Goal: Transaction & Acquisition: Purchase product/service

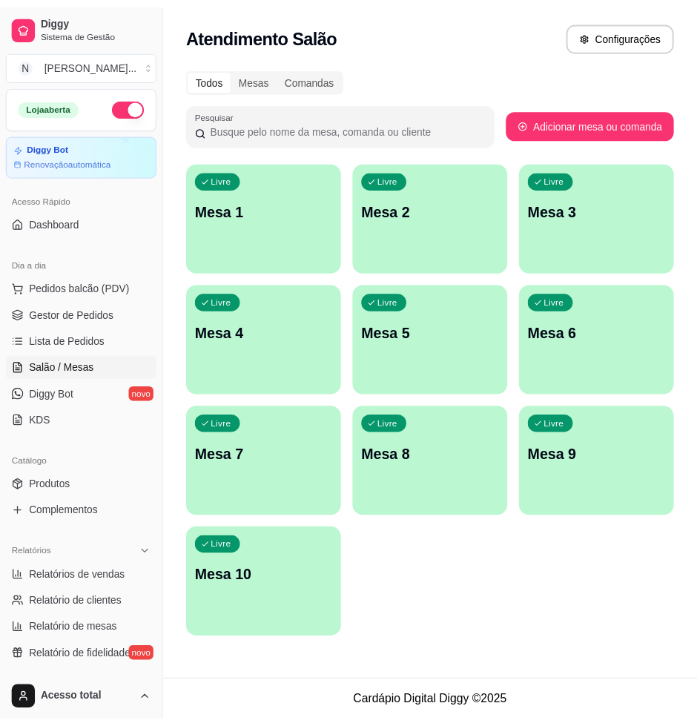
scroll to position [278, 0]
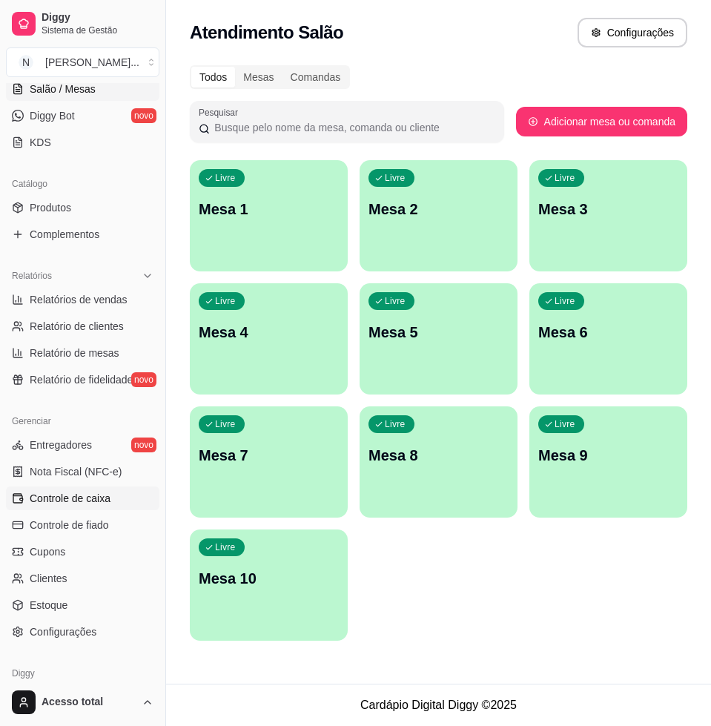
click at [93, 509] on link "Controle de caixa" at bounding box center [82, 498] width 153 height 24
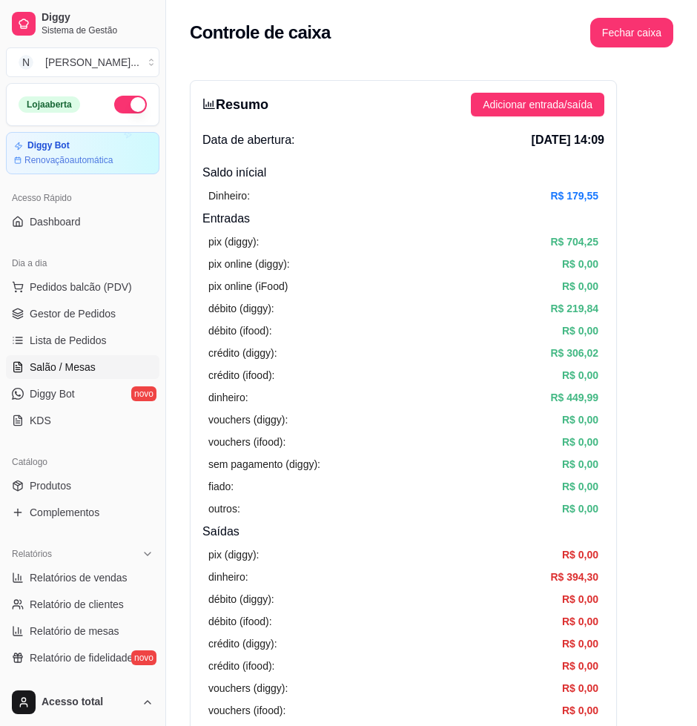
click at [73, 371] on span "Salão / Mesas" at bounding box center [63, 366] width 66 height 15
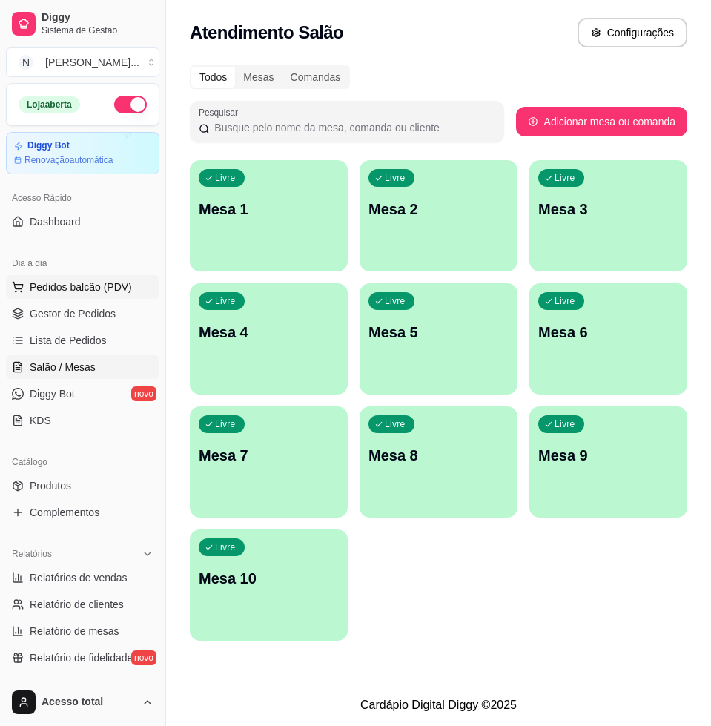
click at [59, 281] on span "Pedidos balcão (PDV)" at bounding box center [81, 286] width 102 height 15
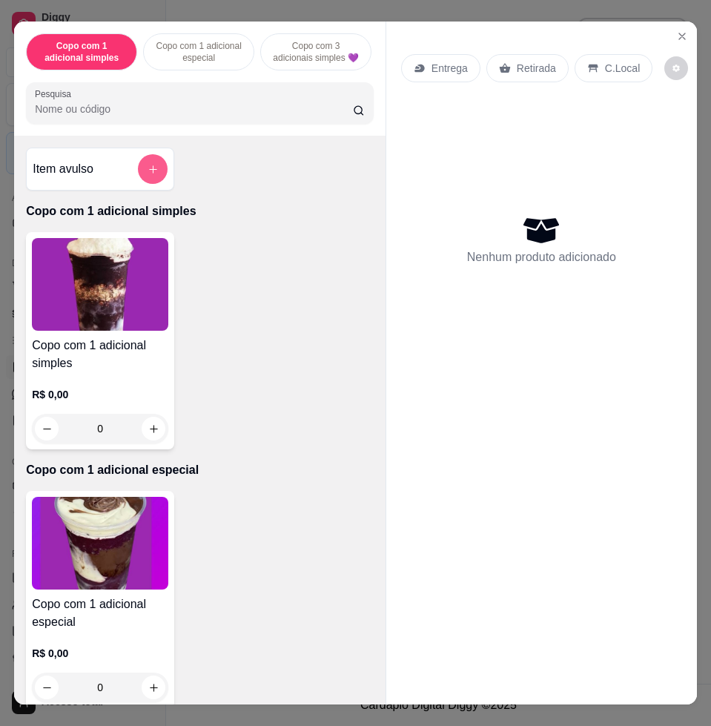
click at [147, 173] on icon "add-separate-item" at bounding box center [152, 169] width 11 height 11
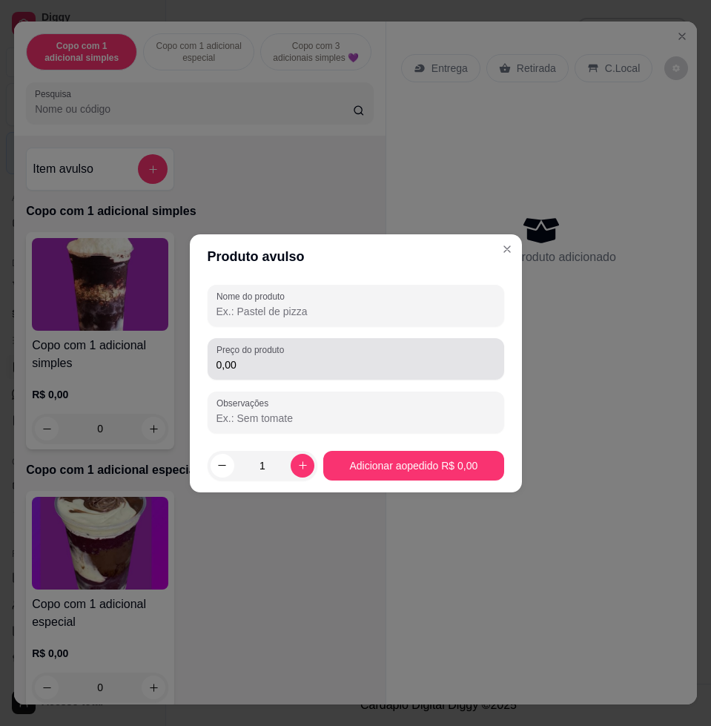
click at [389, 374] on div "Preço do produto 0,00" at bounding box center [356, 359] width 296 height 42
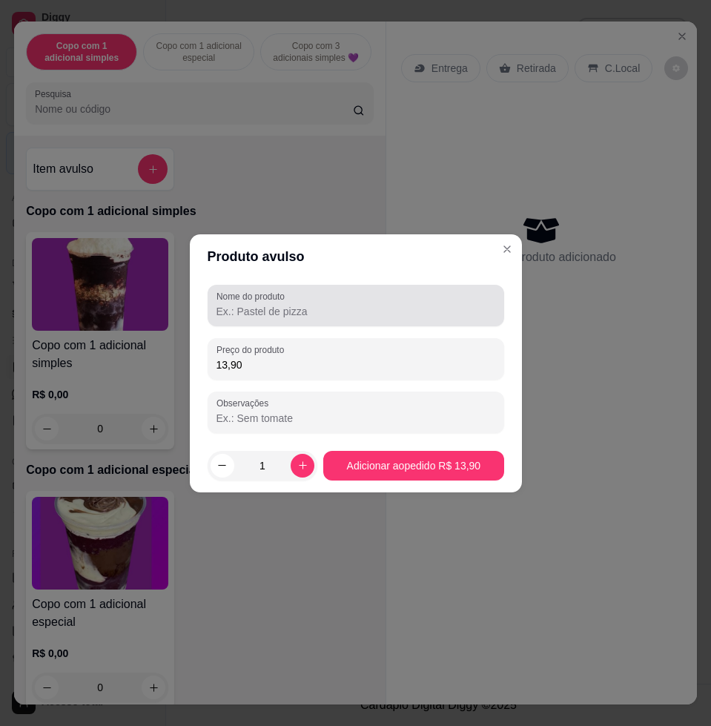
type input "13,90"
click at [402, 310] on input "Nome do produto" at bounding box center [355, 311] width 279 height 15
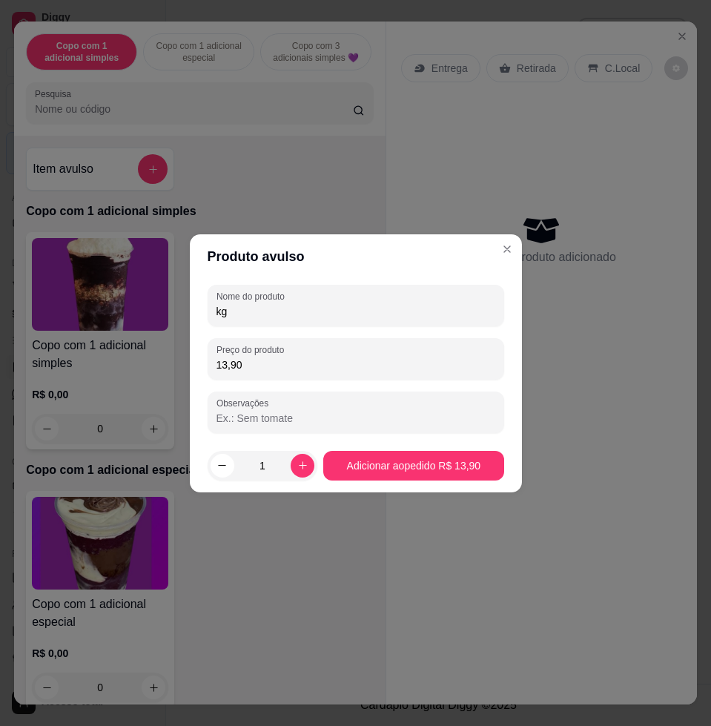
type input "kg"
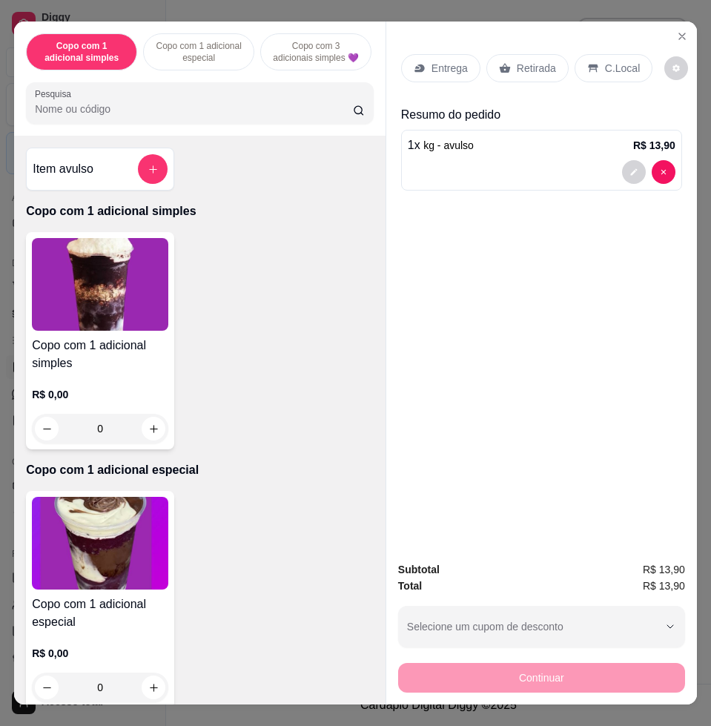
click at [606, 64] on p "C.Local" at bounding box center [622, 68] width 35 height 15
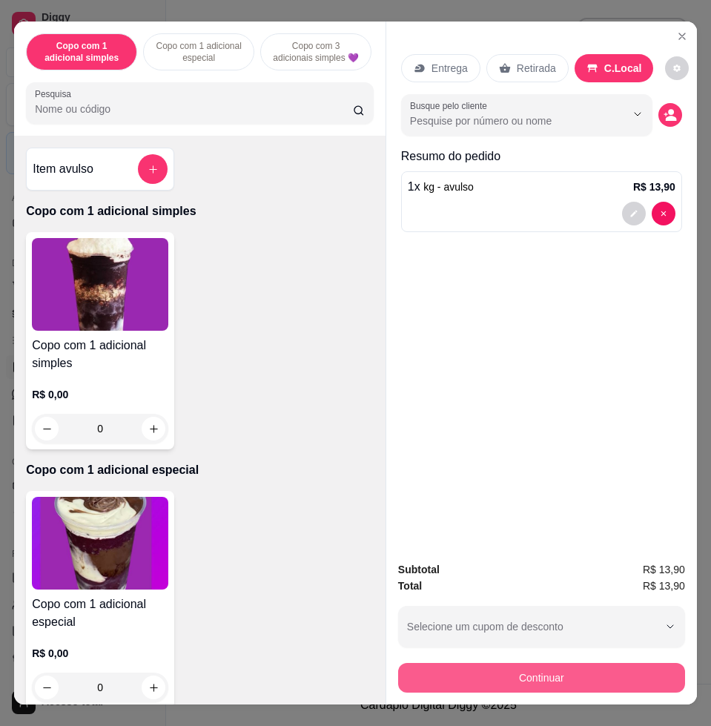
click at [486, 666] on button "Continuar" at bounding box center [541, 678] width 287 height 30
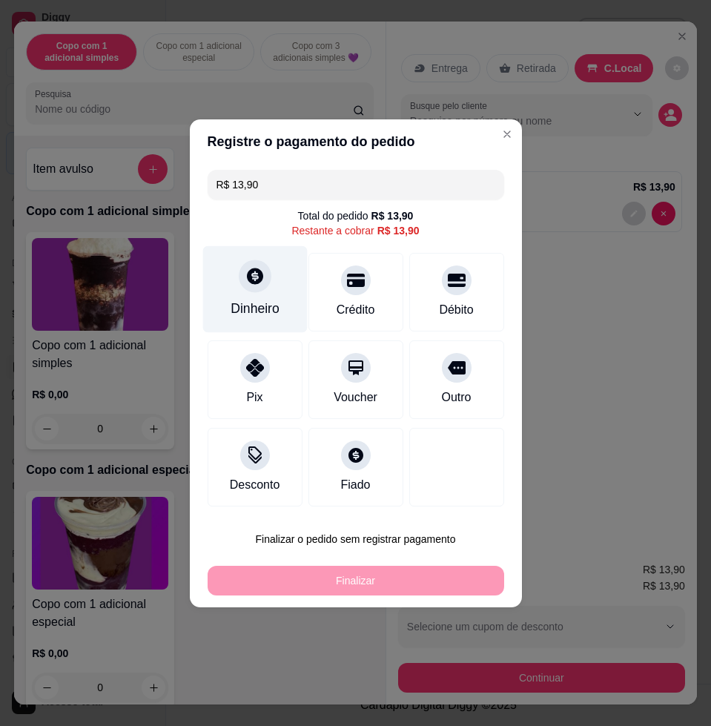
click at [249, 273] on icon at bounding box center [254, 275] width 19 height 19
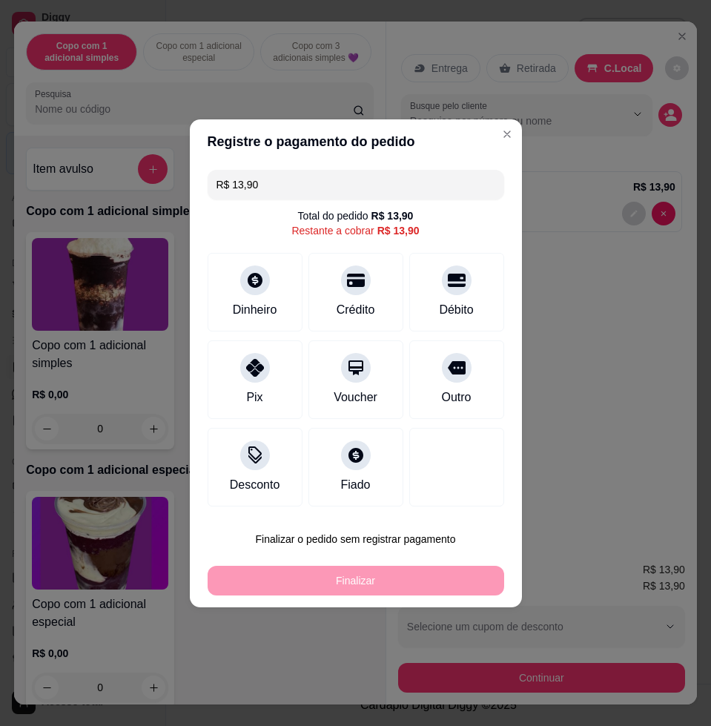
click at [291, 339] on input "0,00" at bounding box center [355, 349] width 297 height 30
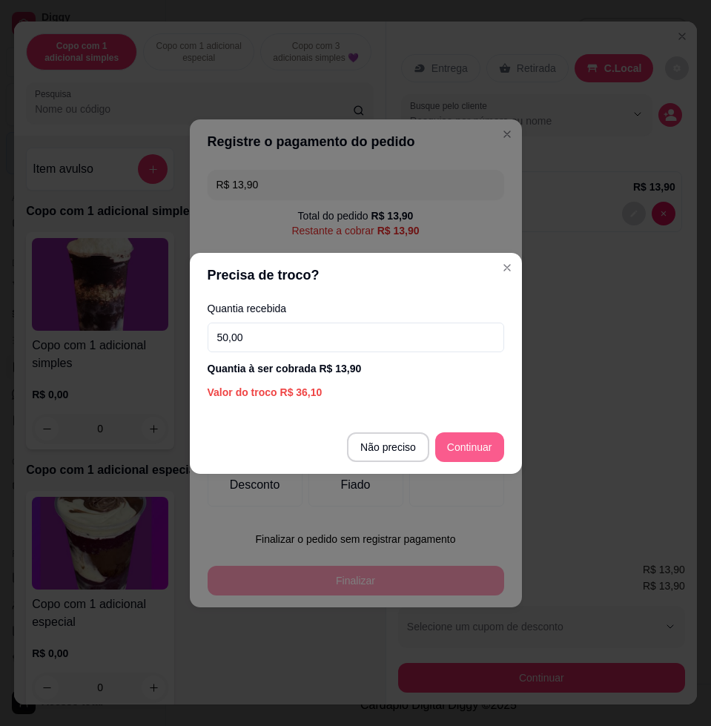
type input "50,00"
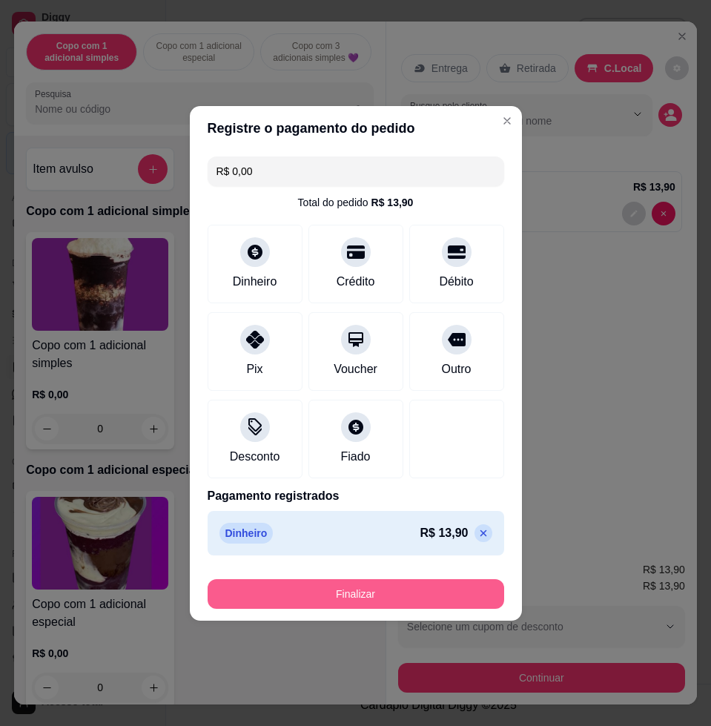
click at [437, 592] on button "Finalizar" at bounding box center [356, 594] width 296 height 30
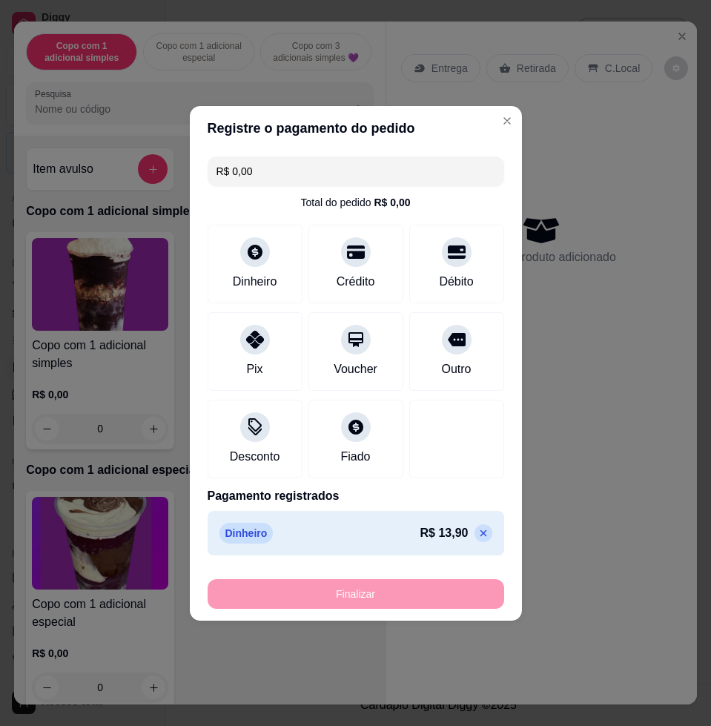
type input "-R$ 13,90"
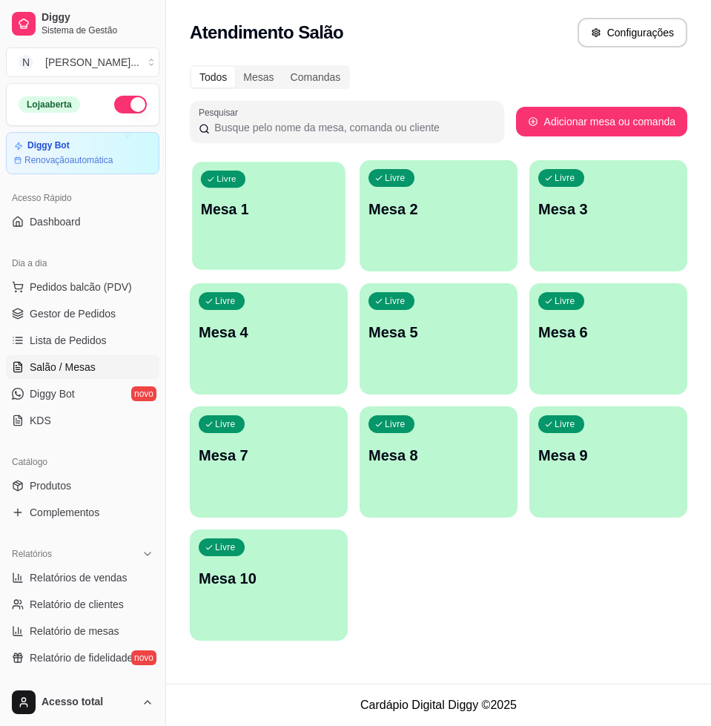
click at [327, 221] on div "Livre Mesa 1" at bounding box center [268, 207] width 153 height 90
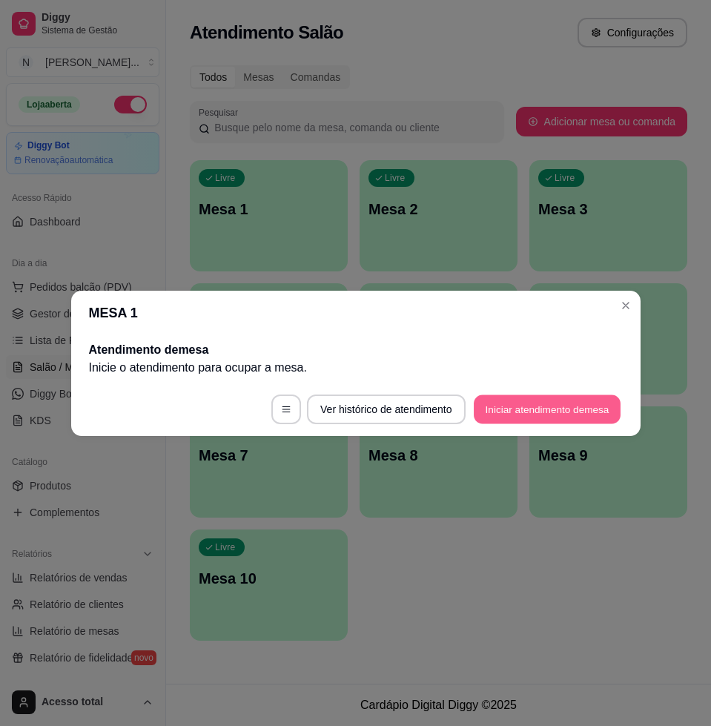
click at [570, 407] on button "Iniciar atendimento de mesa" at bounding box center [547, 408] width 147 height 29
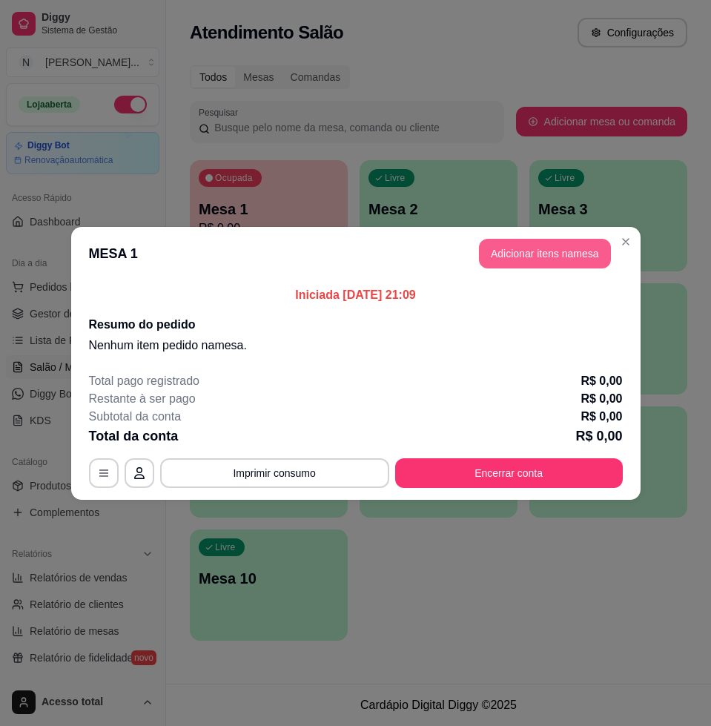
click at [566, 248] on button "Adicionar itens na mesa" at bounding box center [545, 254] width 132 height 30
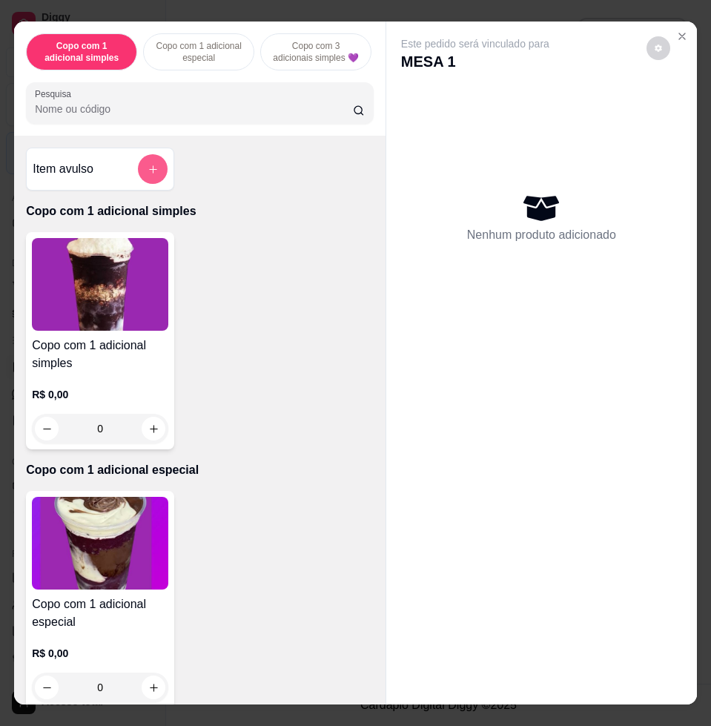
click at [147, 175] on icon "add-separate-item" at bounding box center [152, 169] width 11 height 11
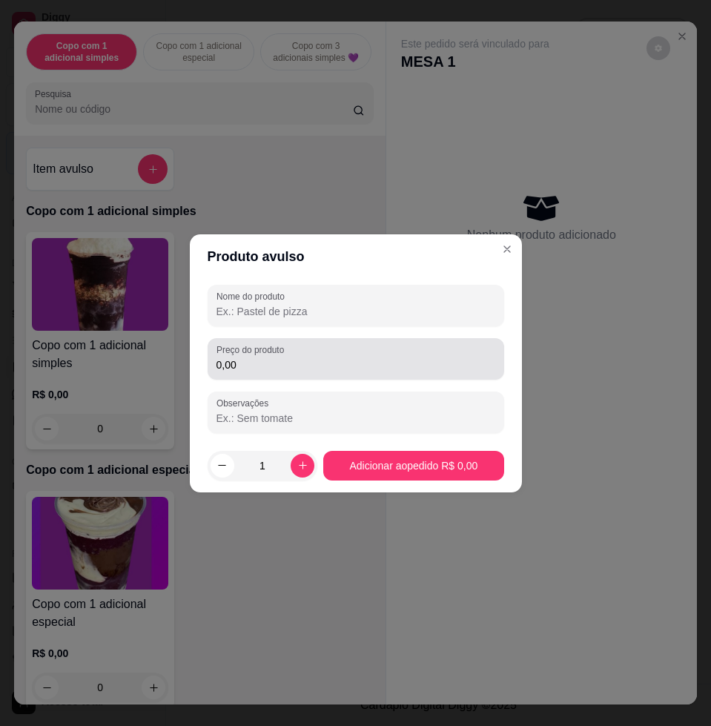
click at [308, 362] on input "0,00" at bounding box center [355, 364] width 279 height 15
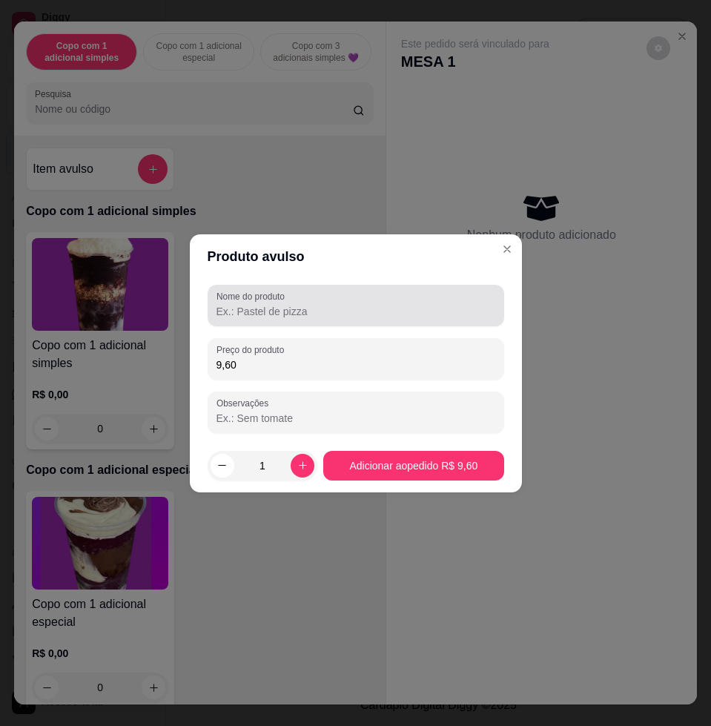
type input "9,60"
click at [316, 313] on input "Nome do produto" at bounding box center [355, 311] width 279 height 15
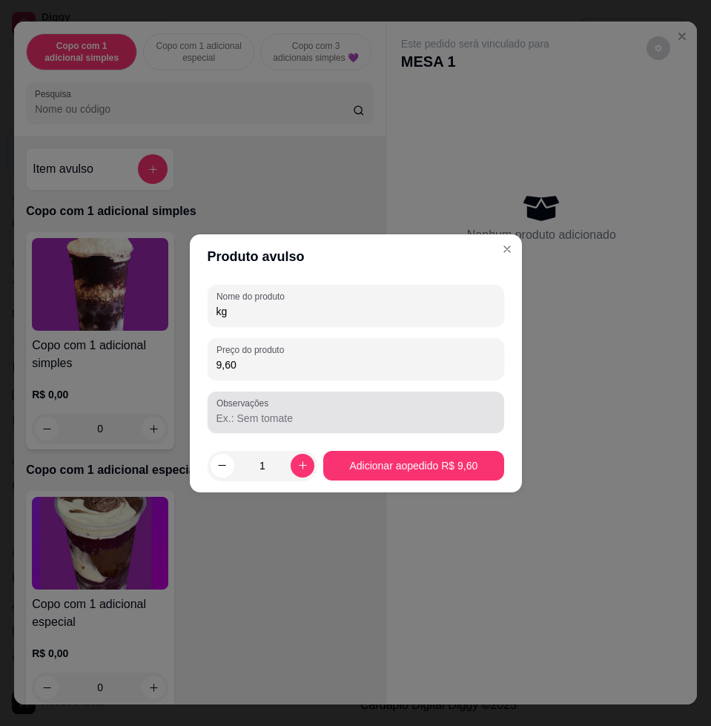
type input "kg"
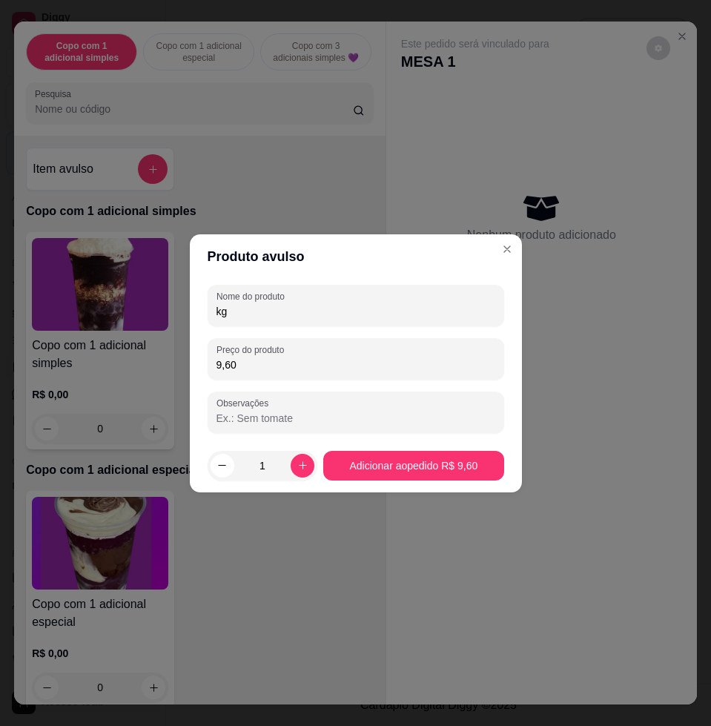
click at [325, 368] on input "9,60" at bounding box center [355, 364] width 279 height 15
type input "9,50"
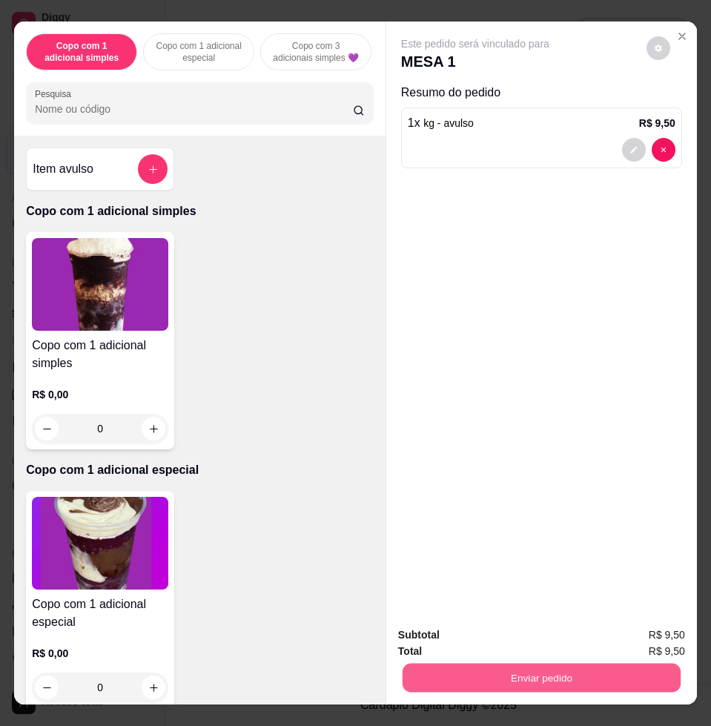
click at [543, 679] on button "Enviar pedido" at bounding box center [541, 677] width 278 height 29
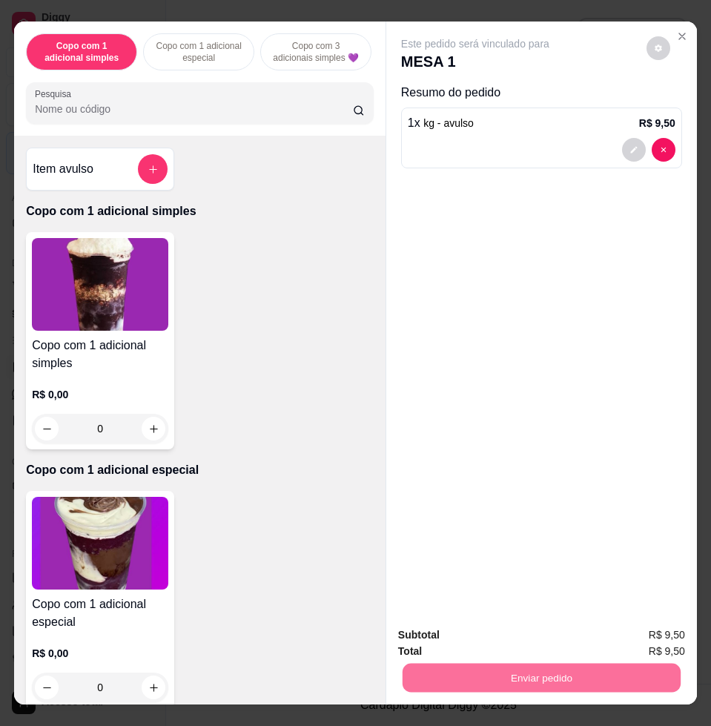
click at [648, 634] on button "Enviar pedido" at bounding box center [645, 634] width 84 height 28
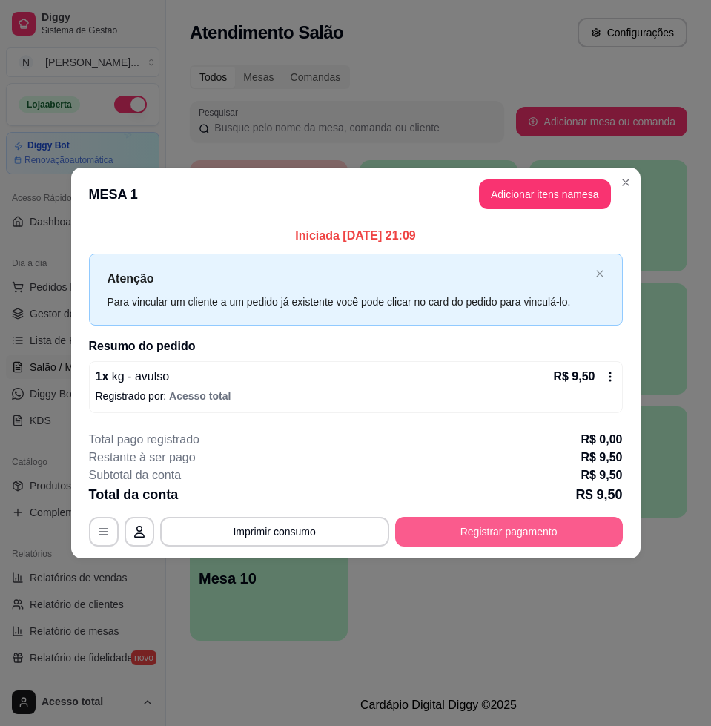
click at [513, 541] on button "Registrar pagamento" at bounding box center [509, 532] width 228 height 30
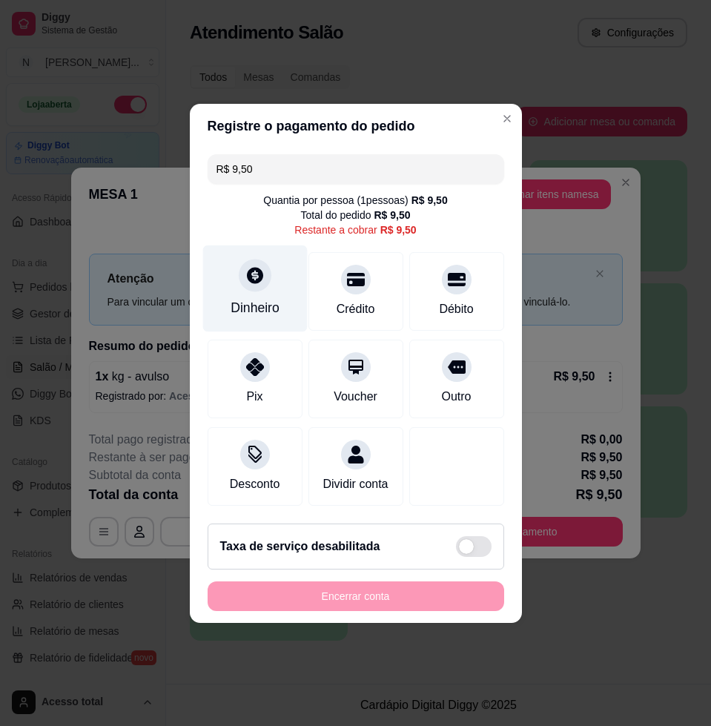
click at [236, 283] on div "Dinheiro" at bounding box center [254, 288] width 105 height 87
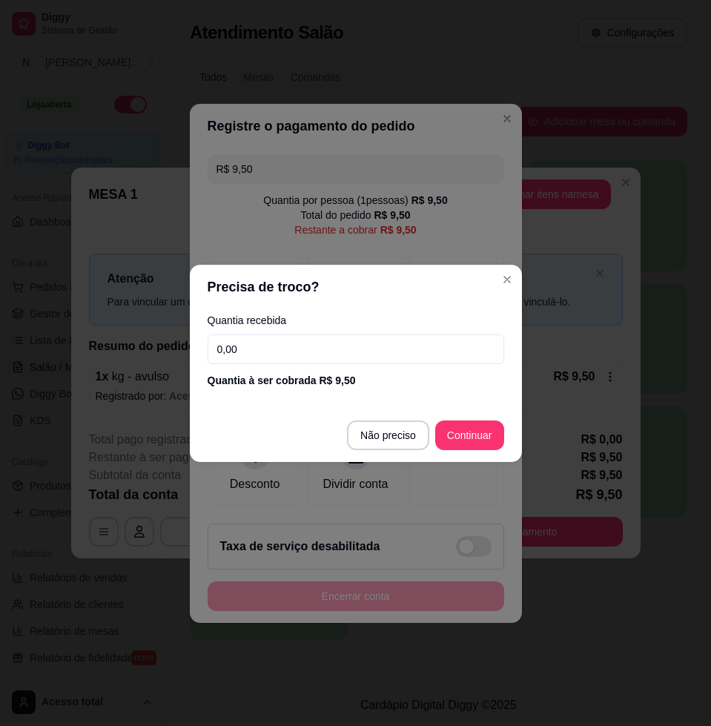
click at [342, 354] on input "0,00" at bounding box center [356, 349] width 296 height 30
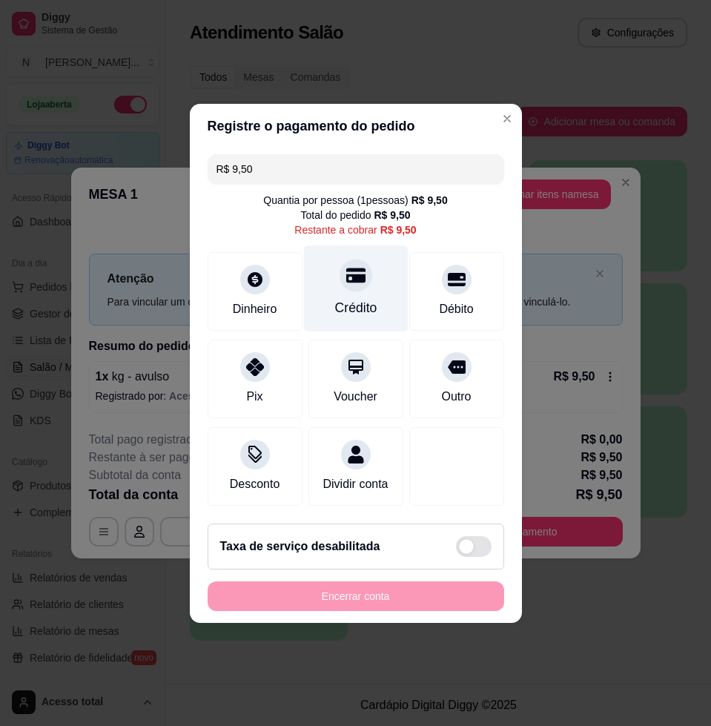
click at [355, 298] on div "Crédito" at bounding box center [355, 307] width 42 height 19
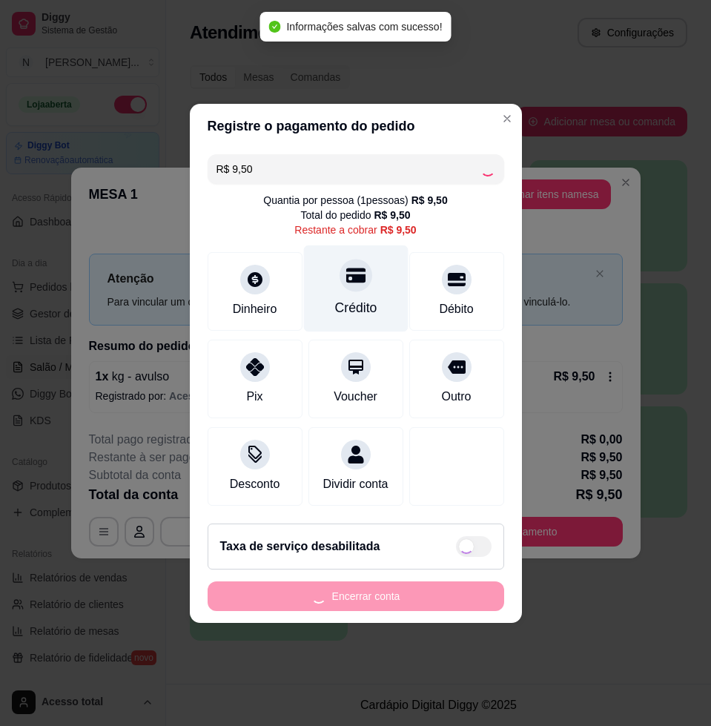
type input "R$ 0,00"
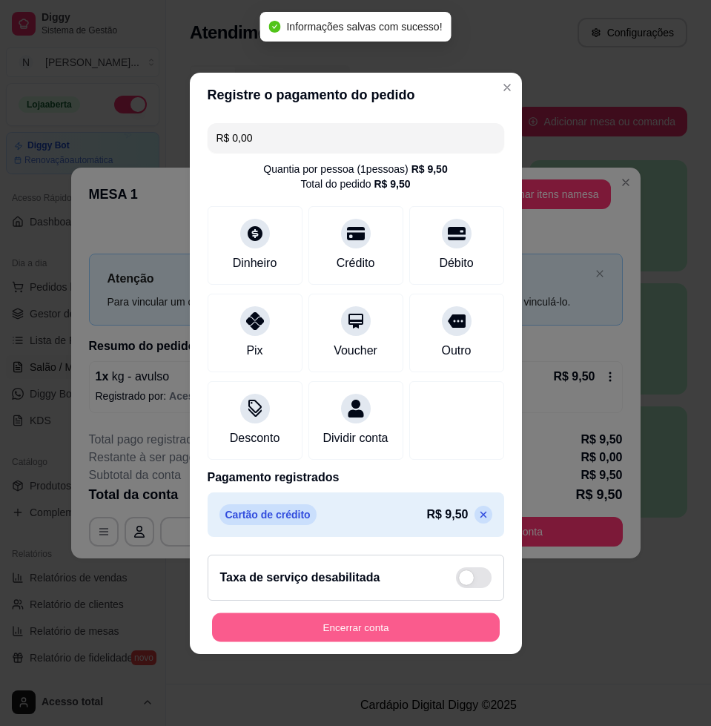
click at [431, 627] on button "Encerrar conta" at bounding box center [356, 626] width 288 height 29
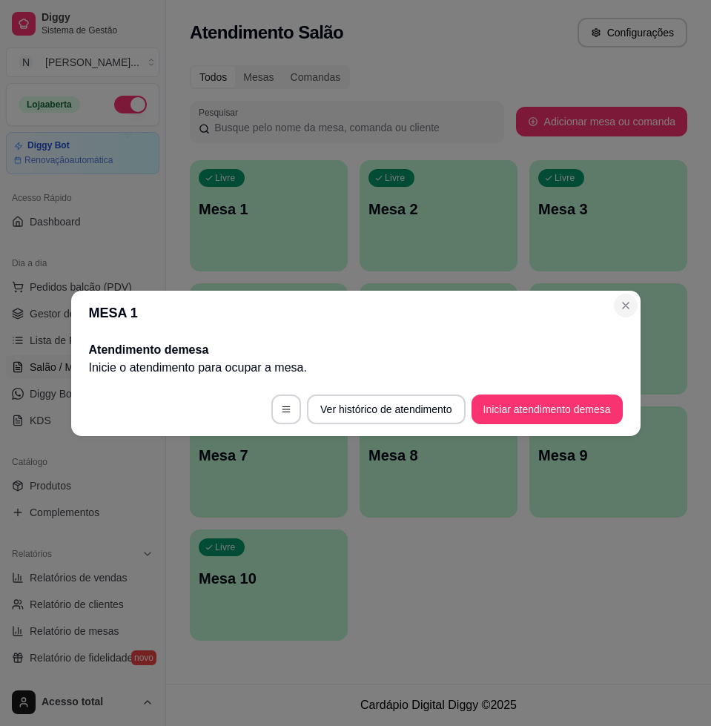
click at [636, 301] on section "MESA 1 Atendimento de mesa Inicie o atendimento para ocupar a mesa . Ver histór…" at bounding box center [355, 363] width 569 height 145
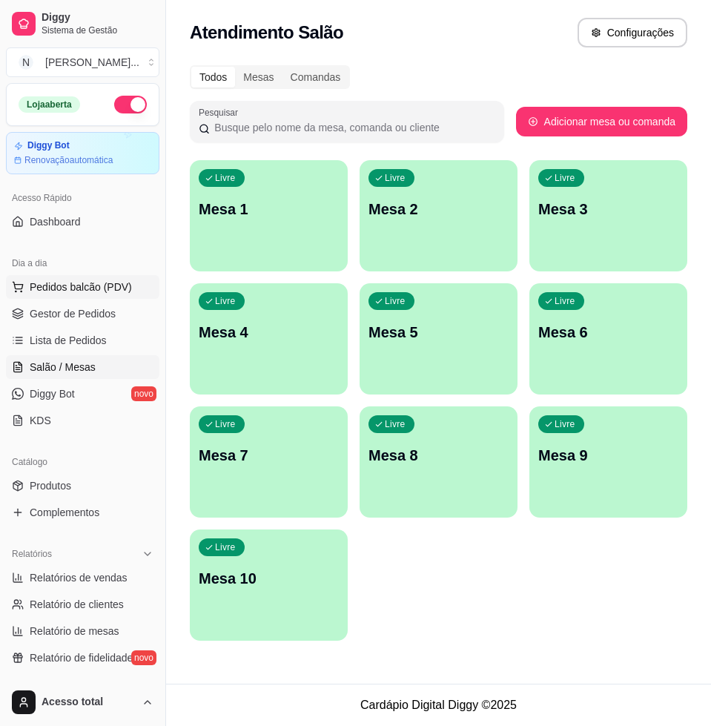
click at [82, 281] on span "Pedidos balcão (PDV)" at bounding box center [81, 286] width 102 height 15
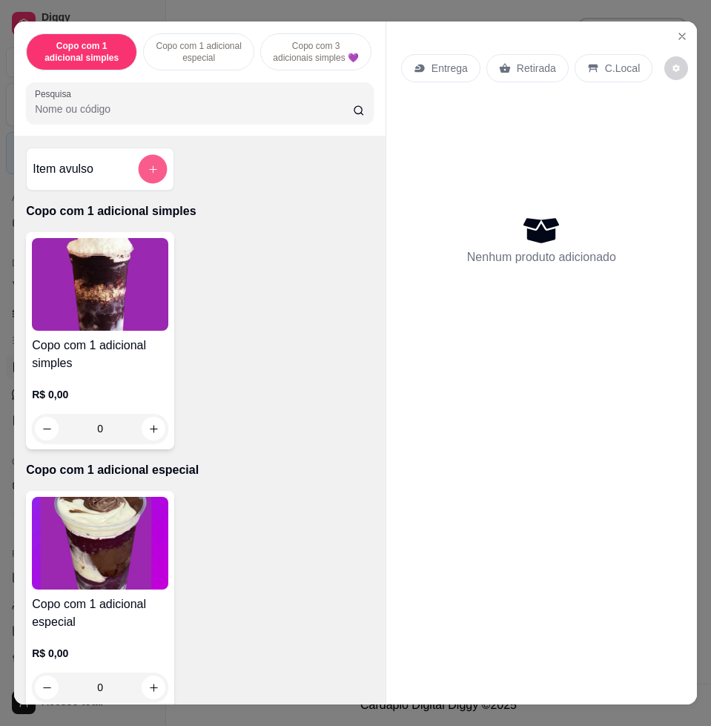
click at [147, 175] on icon "add-separate-item" at bounding box center [152, 169] width 11 height 11
click at [286, 368] on input "0,00" at bounding box center [355, 364] width 279 height 15
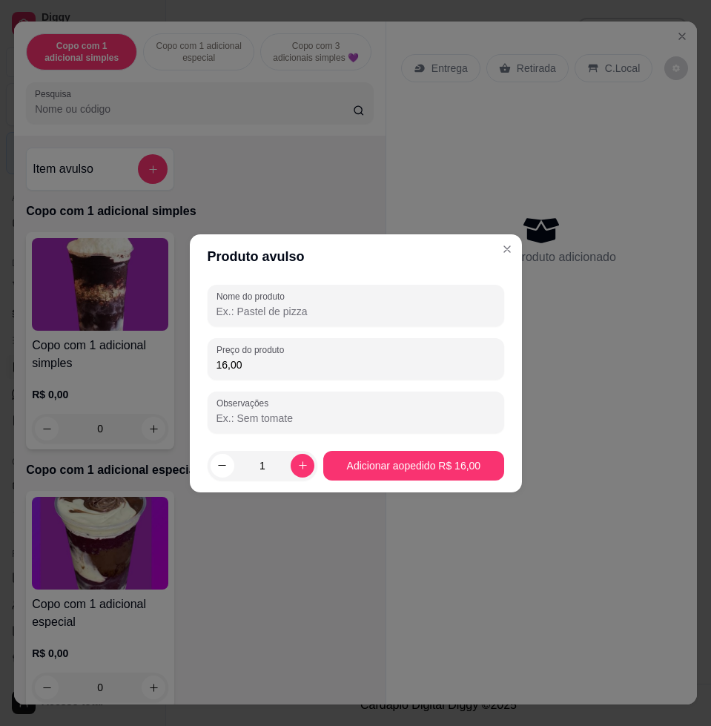
type input "16,00"
click at [325, 331] on div "Nome do produto Preço do produto 16,00 Observações" at bounding box center [356, 359] width 296 height 148
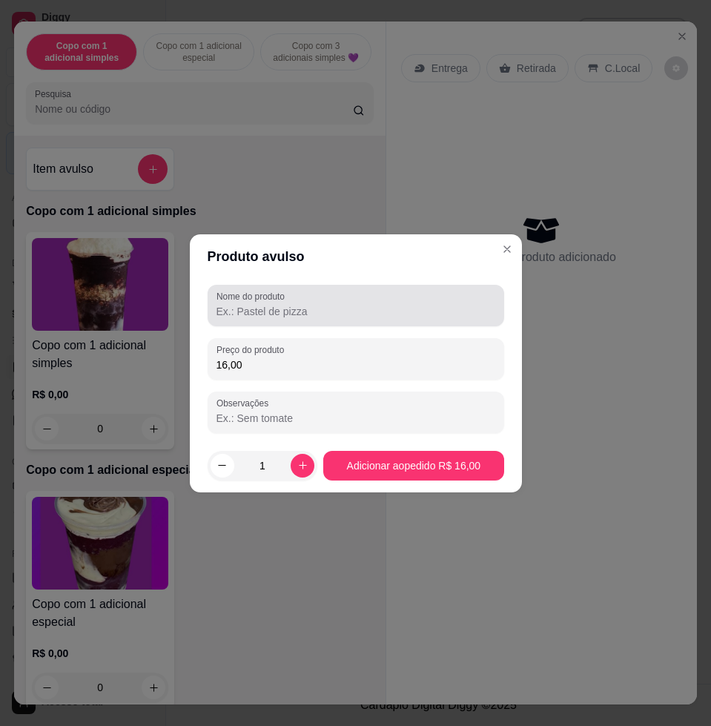
click at [325, 297] on div at bounding box center [355, 306] width 279 height 30
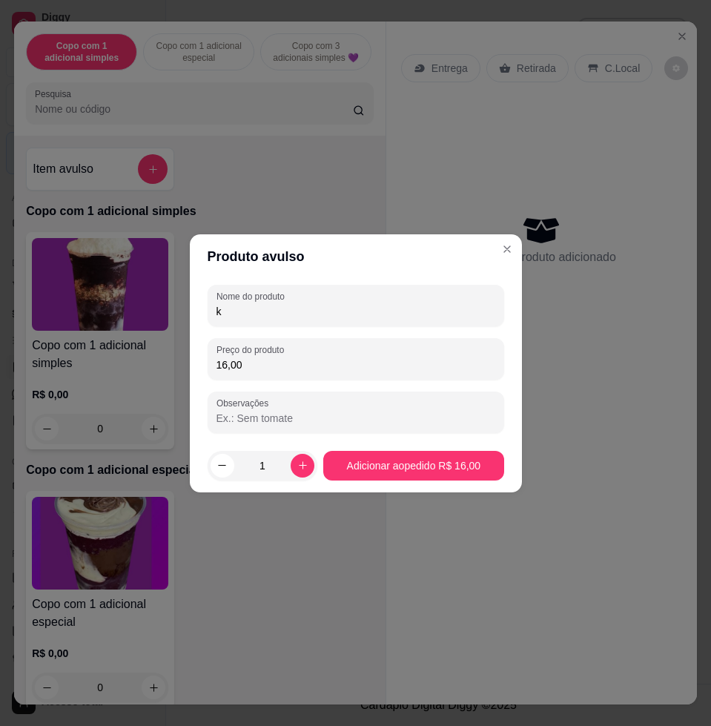
type input "k"
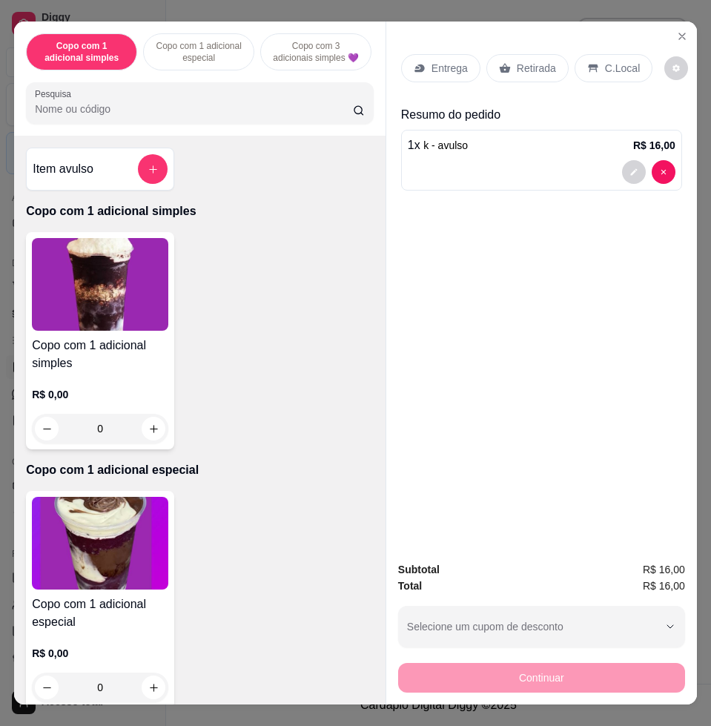
click at [630, 42] on div "Entrega Retirada C.Local" at bounding box center [541, 68] width 281 height 52
click at [618, 67] on p "C.Local" at bounding box center [622, 68] width 35 height 15
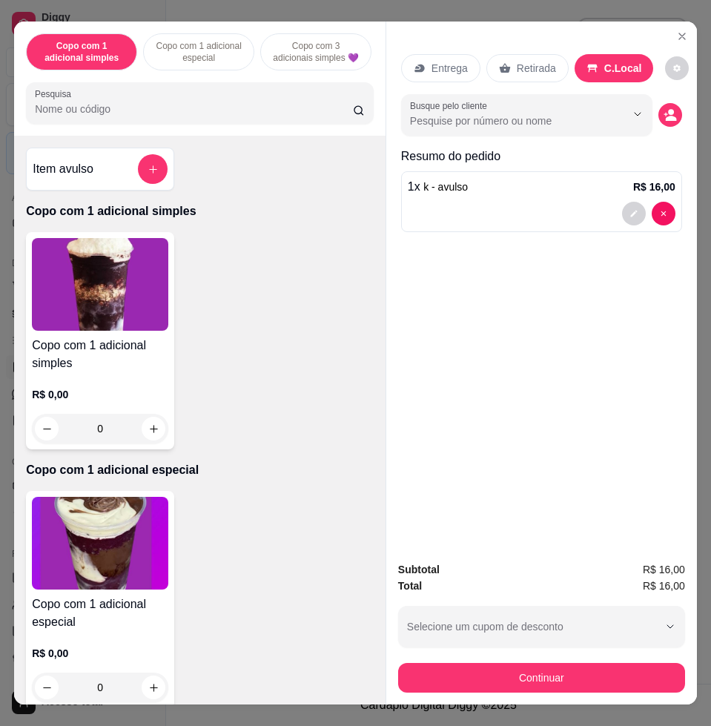
drag, startPoint x: 537, startPoint y: 689, endPoint x: 537, endPoint y: 654, distance: 34.8
click at [537, 688] on div "Subtotal R$ 16,00 Total R$ 16,00 Selecione um cupom de desconto COMBO Selecione…" at bounding box center [541, 626] width 311 height 155
click at [537, 659] on div "Continuar" at bounding box center [541, 675] width 287 height 33
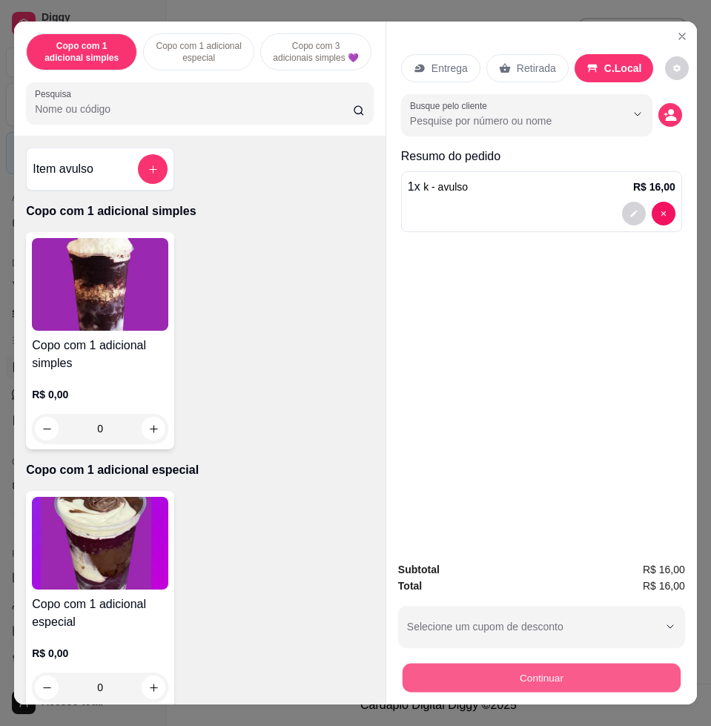
click at [537, 672] on button "Continuar" at bounding box center [541, 677] width 278 height 29
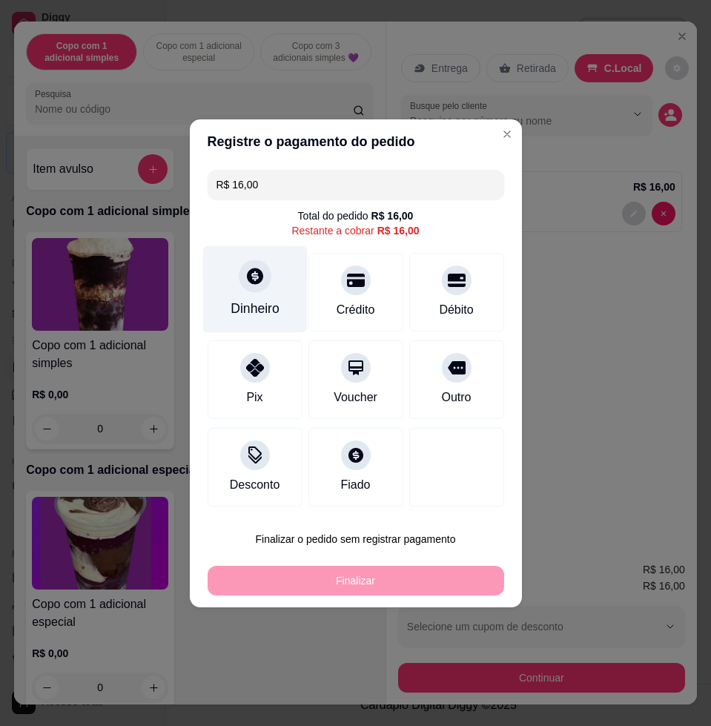
click at [220, 270] on div "Dinheiro" at bounding box center [254, 288] width 105 height 87
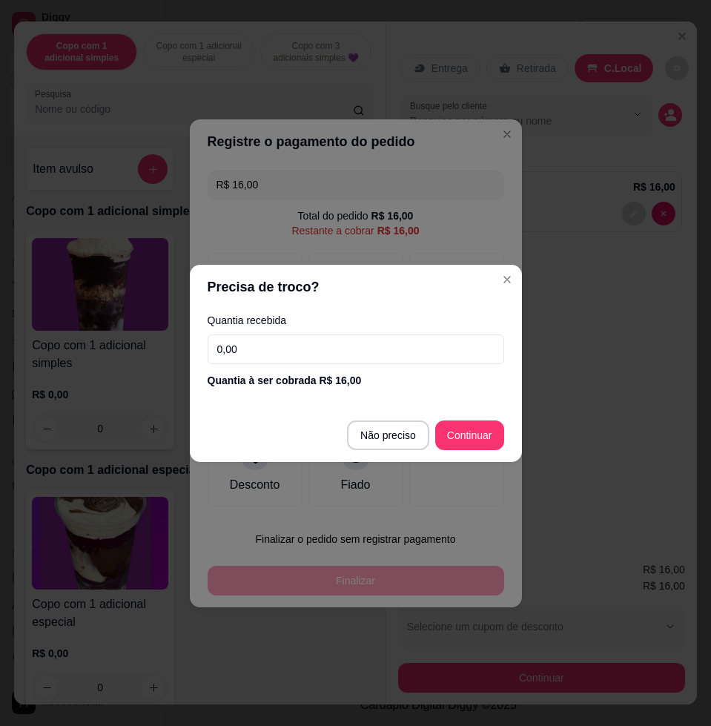
click at [289, 332] on div "Quantia recebida 0,00 Quantia à ser cobrada R$ 16,00" at bounding box center [356, 351] width 332 height 84
click at [291, 350] on input "0,00" at bounding box center [356, 349] width 296 height 30
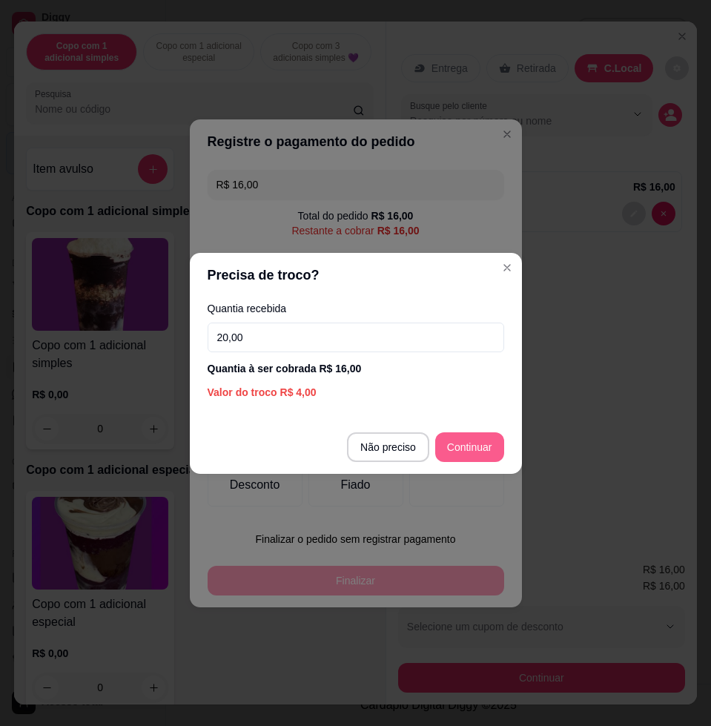
type input "20,00"
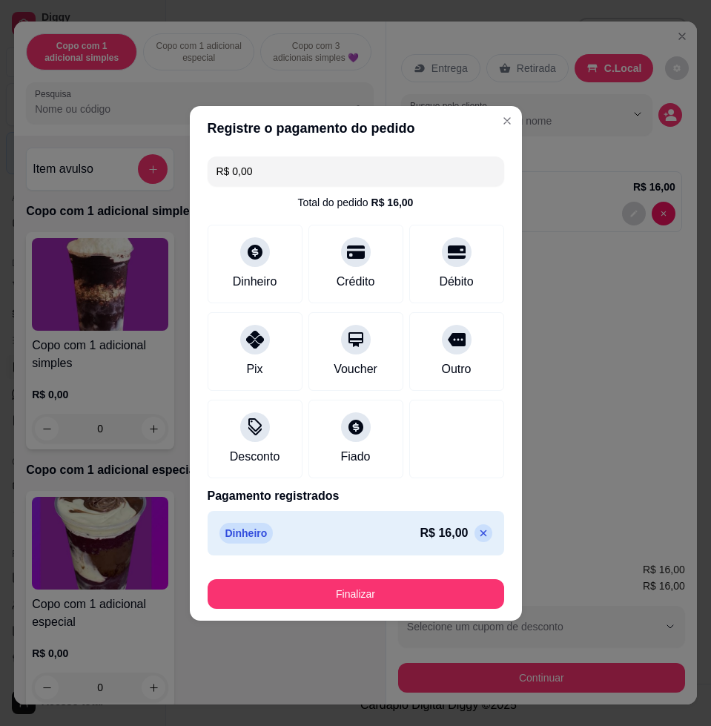
click at [470, 565] on section "Registre o pagamento do pedido R$ 0,00 Total do pedido R$ 16,00 Dinheiro Crédit…" at bounding box center [356, 363] width 332 height 514
click at [470, 583] on button "Finalizar" at bounding box center [356, 594] width 296 height 30
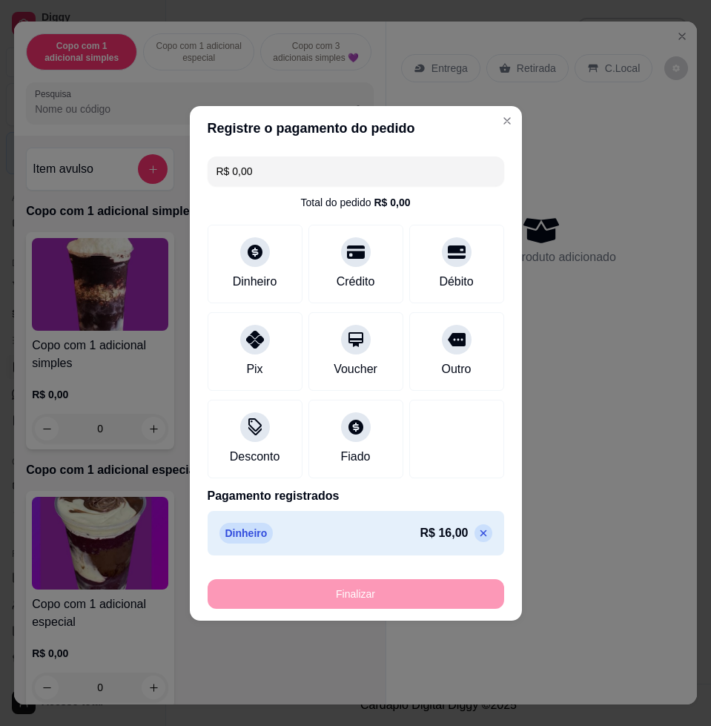
type input "-R$ 16,00"
